Goal: Transaction & Acquisition: Purchase product/service

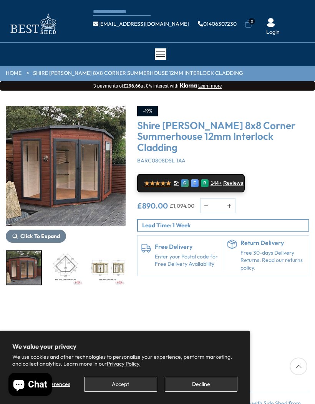
click at [212, 382] on button "Decline" at bounding box center [201, 384] width 73 height 15
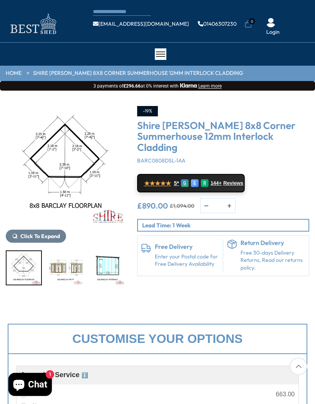
click at [68, 266] on img "3 / 14" at bounding box center [65, 267] width 35 height 33
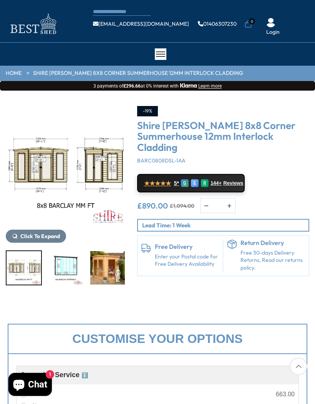
click at [76, 272] on img "4 / 14" at bounding box center [65, 267] width 35 height 33
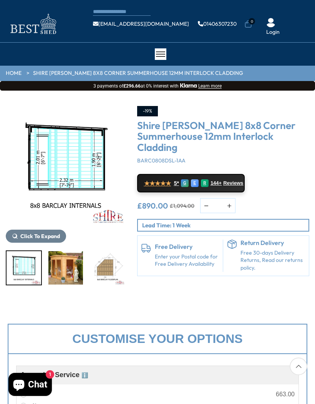
click at [72, 272] on img "5 / 14" at bounding box center [65, 267] width 35 height 33
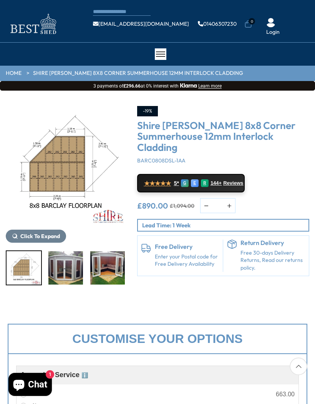
click at [107, 274] on div "8 / 14" at bounding box center [108, 268] width 36 height 35
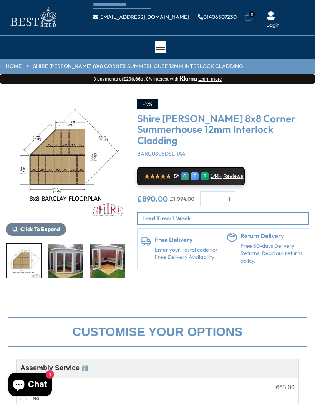
scroll to position [6, 0]
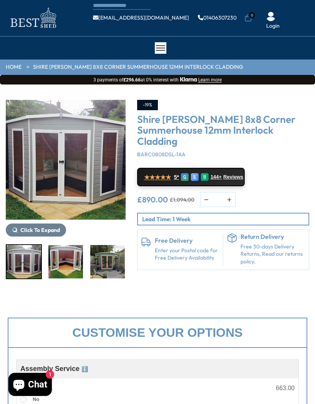
click at [71, 274] on img "8 / 14" at bounding box center [65, 261] width 35 height 33
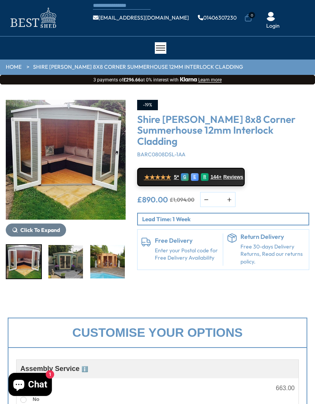
click at [72, 271] on img "9 / 14" at bounding box center [65, 261] width 35 height 33
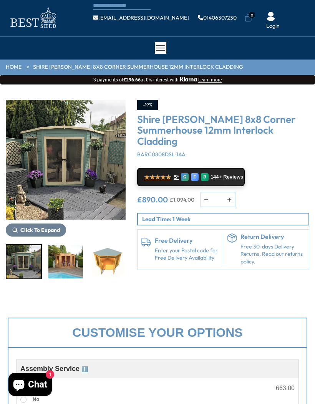
click at [70, 270] on img "10 / 14" at bounding box center [65, 261] width 35 height 33
click at [87, 267] on div at bounding box center [66, 261] width 120 height 35
click at [90, 265] on img "11 / 14" at bounding box center [107, 261] width 35 height 33
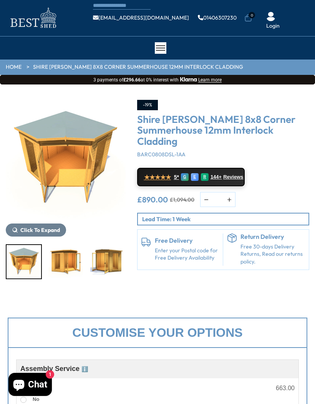
click at [71, 267] on img "12 / 14" at bounding box center [65, 261] width 35 height 33
click at [132, 266] on img "14 / 14" at bounding box center [149, 261] width 35 height 33
